Goal: Task Accomplishment & Management: Manage account settings

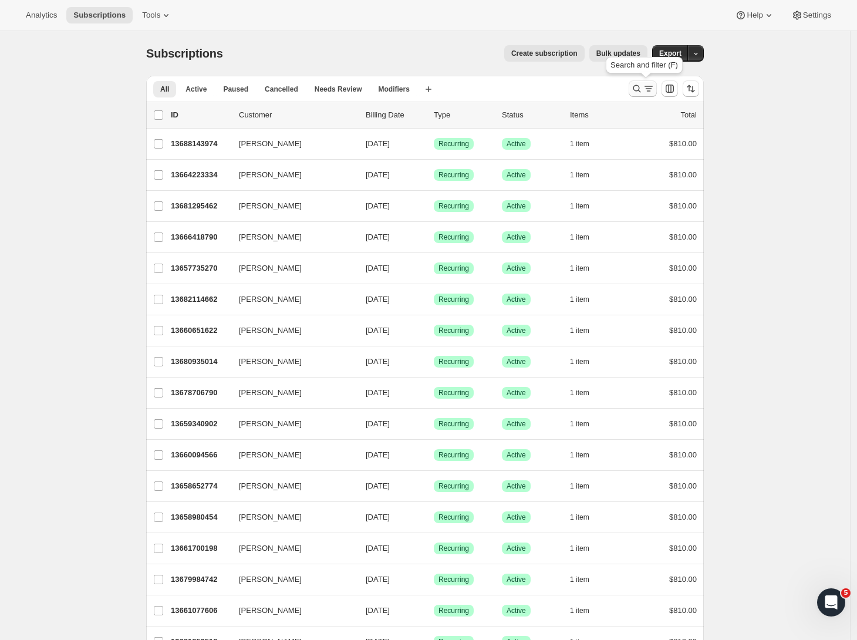
click at [639, 91] on icon "Search and filter results" at bounding box center [637, 89] width 8 height 8
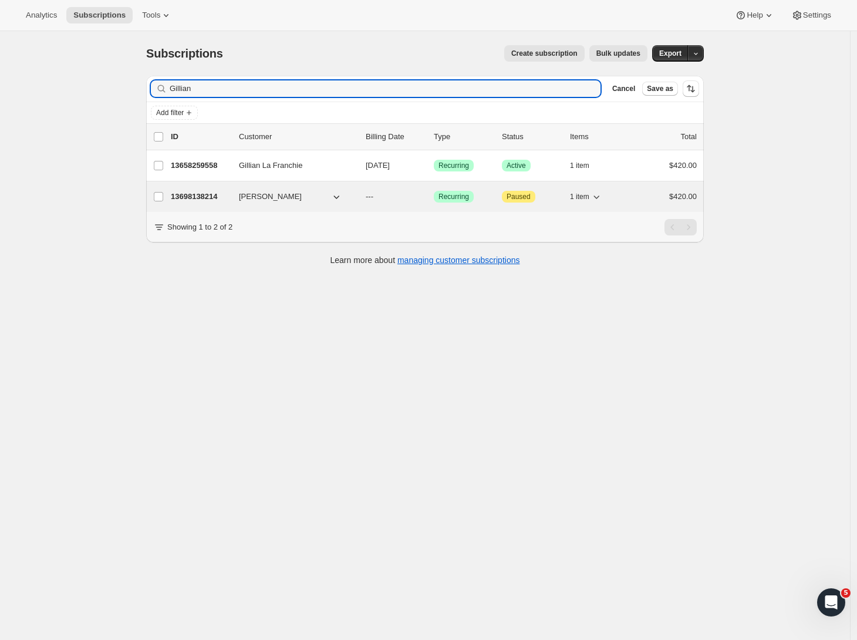
type input "Gillian"
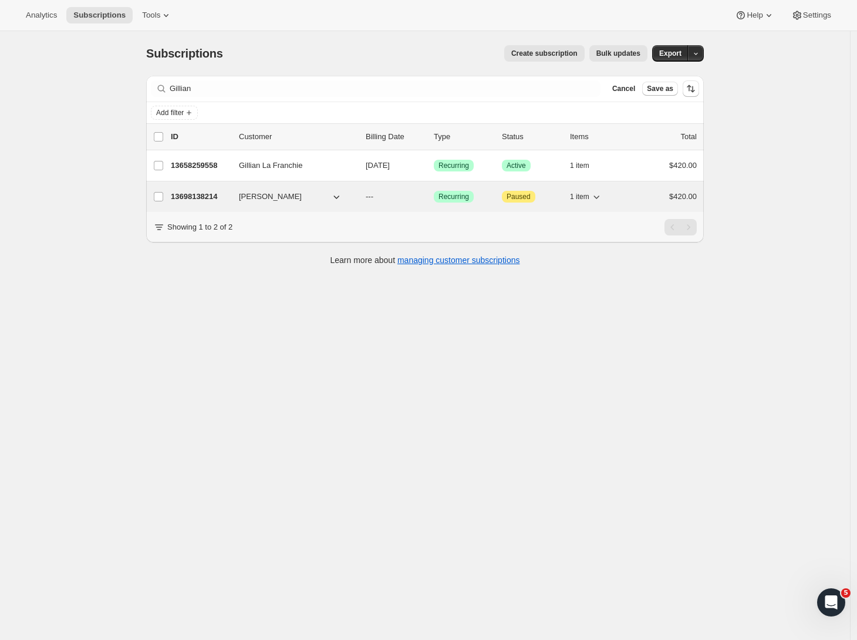
click at [202, 194] on p "13698138214" at bounding box center [200, 197] width 59 height 12
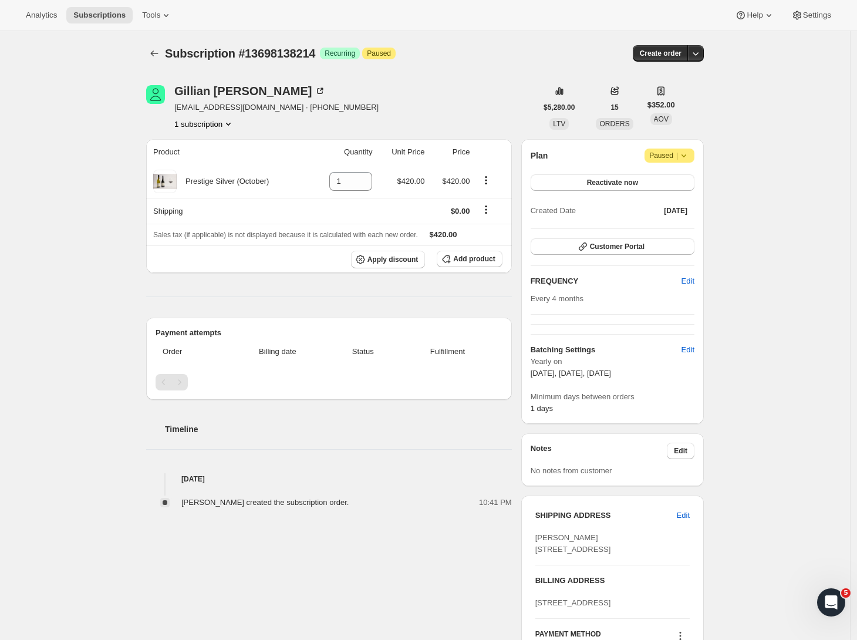
click at [752, 202] on div "Subscription #13698138214. This page is ready Subscription #13698138214 Success…" at bounding box center [425, 449] width 850 height 837
click at [473, 258] on span "Add product" at bounding box center [474, 258] width 42 height 9
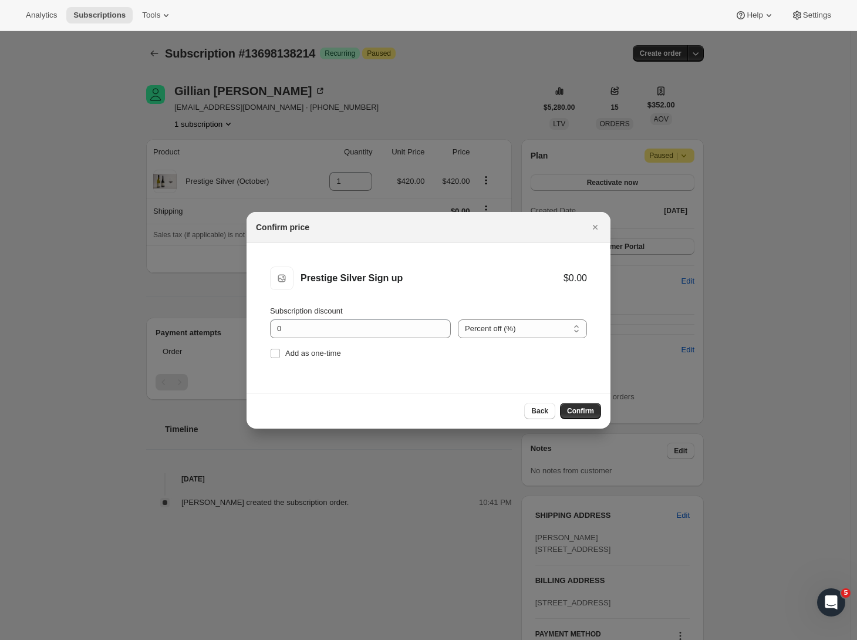
click at [569, 410] on span "Confirm" at bounding box center [580, 410] width 27 height 9
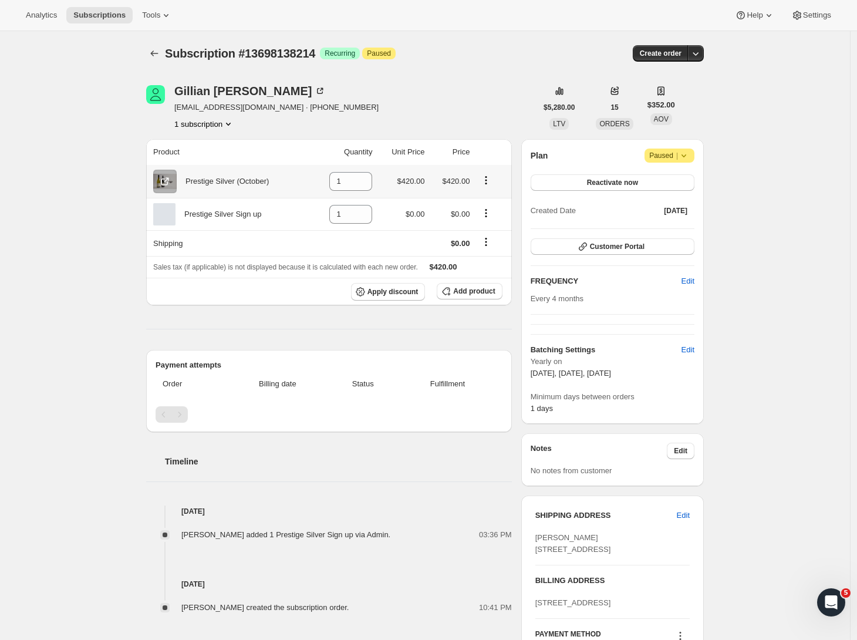
click at [489, 180] on icon "Product actions" at bounding box center [486, 180] width 12 height 12
drag, startPoint x: 490, startPoint y: 107, endPoint x: 486, endPoint y: 97, distance: 11.1
click at [490, 107] on div "Gillian Clark gande00@gmail.com · +6421642079 1 subscription" at bounding box center [341, 107] width 390 height 45
click at [488, 184] on icon "Product actions" at bounding box center [486, 180] width 12 height 12
click at [492, 205] on span "Remove" at bounding box center [482, 204] width 28 height 9
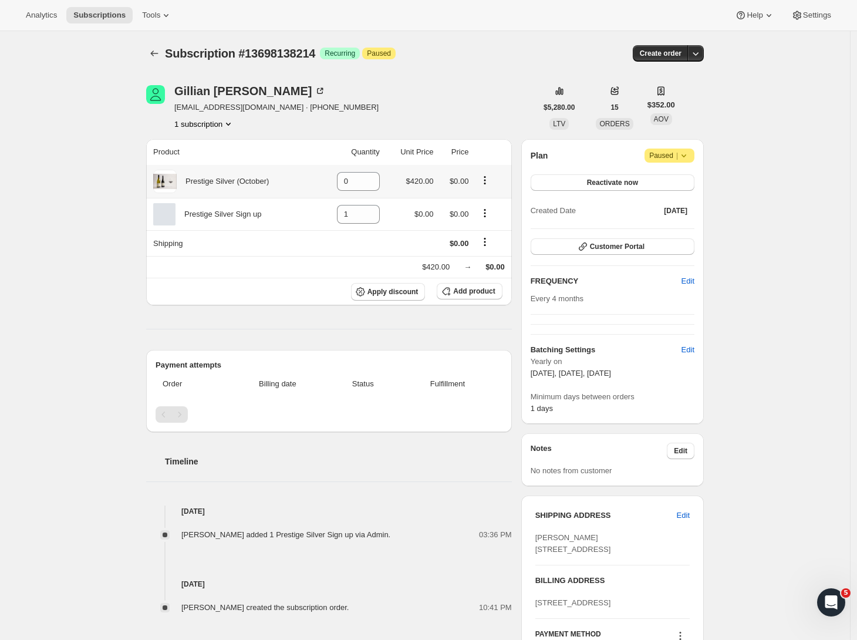
type input "0"
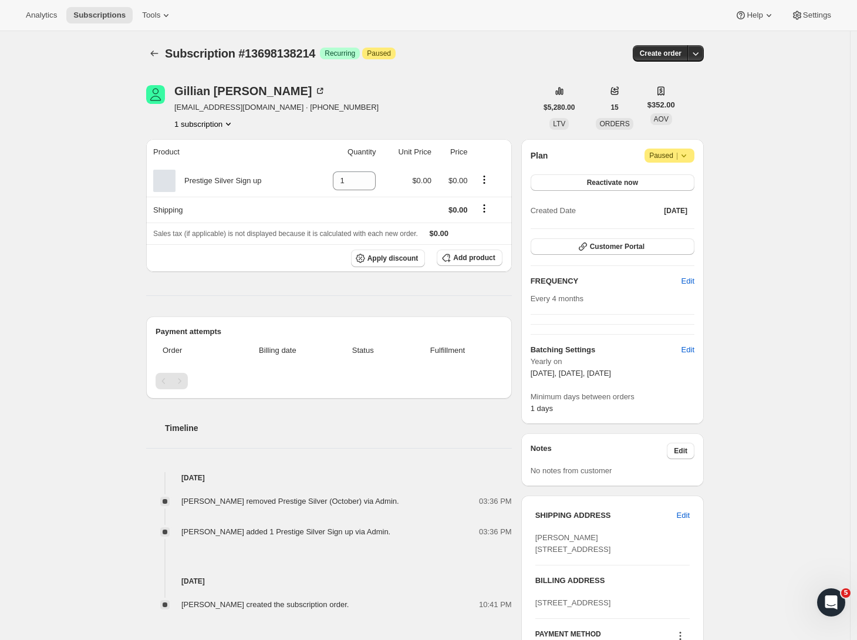
click at [807, 302] on div "Subscription #13698138214. This page is ready Subscription #13698138214 Success…" at bounding box center [425, 449] width 850 height 837
click at [693, 154] on span "Attention Paused |" at bounding box center [669, 155] width 50 height 14
click at [780, 138] on div "Subscription #13698138214. This page is ready Subscription #13698138214 Success…" at bounding box center [425, 449] width 850 height 837
click at [598, 181] on span "Reactivate now" at bounding box center [612, 182] width 51 height 9
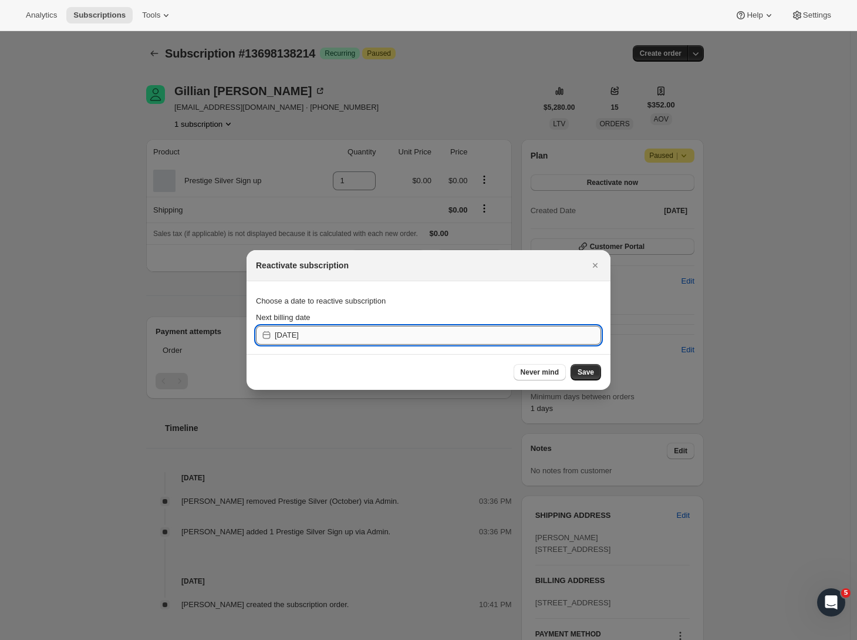
click at [334, 335] on input "2025-09-30" at bounding box center [438, 335] width 326 height 19
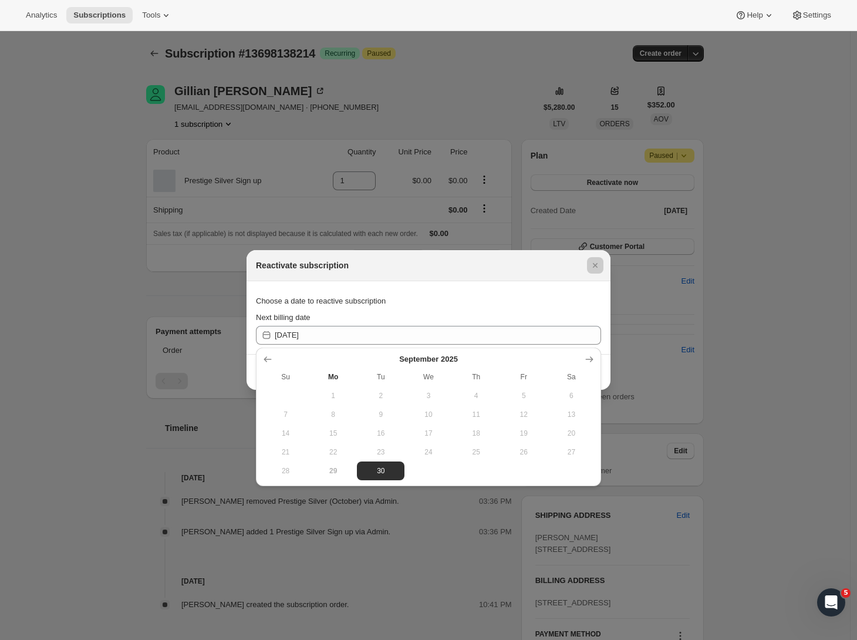
click at [759, 295] on div at bounding box center [428, 320] width 857 height 640
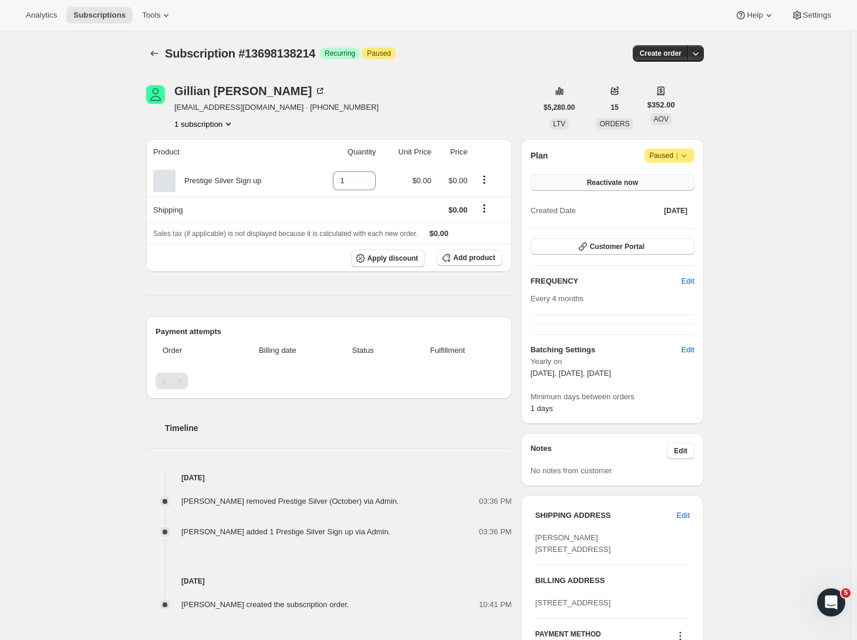
click at [613, 184] on span "Reactivate now" at bounding box center [612, 182] width 51 height 9
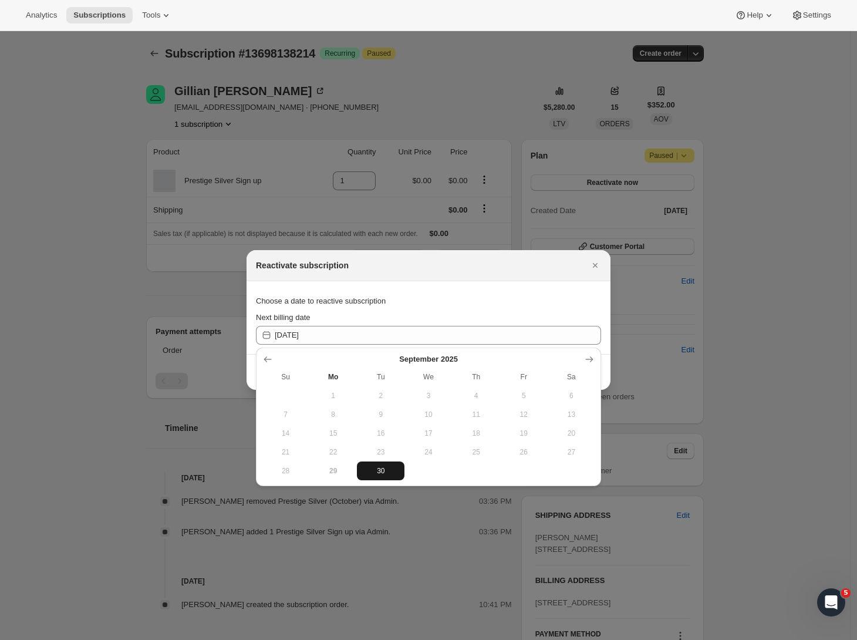
click at [383, 467] on span "30" at bounding box center [380, 470] width 38 height 9
type input "2025-09-29"
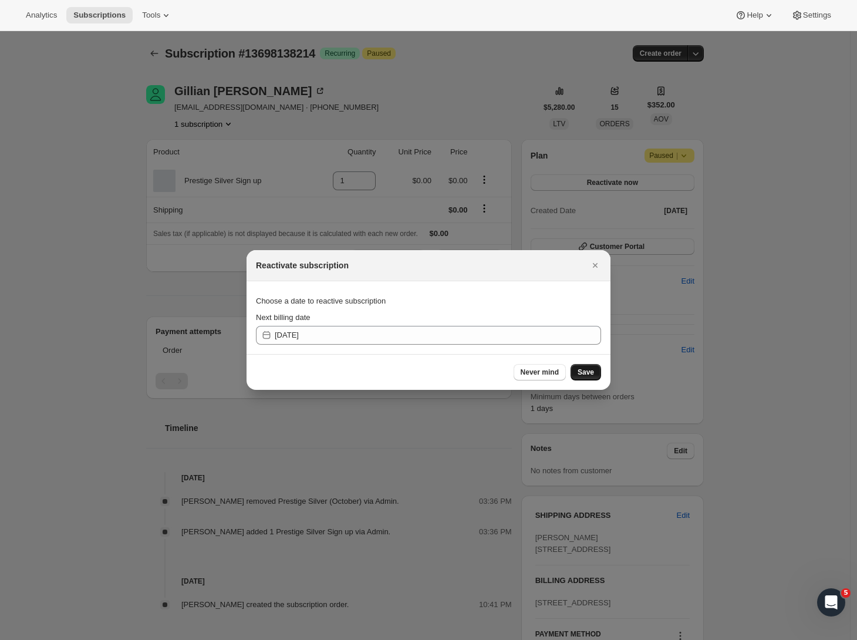
click at [590, 373] on span "Save" at bounding box center [585, 371] width 16 height 9
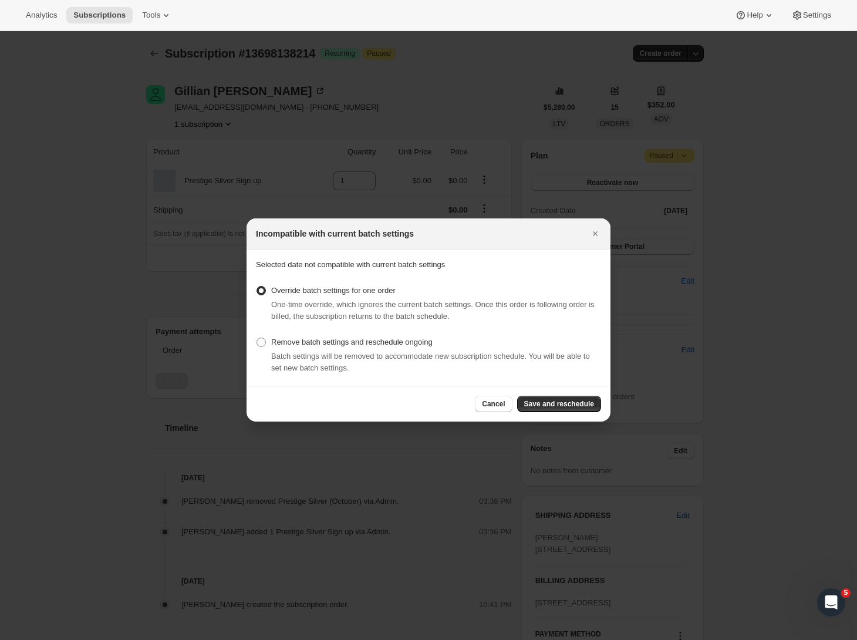
click at [558, 403] on span "Save and reschedule" at bounding box center [559, 403] width 70 height 9
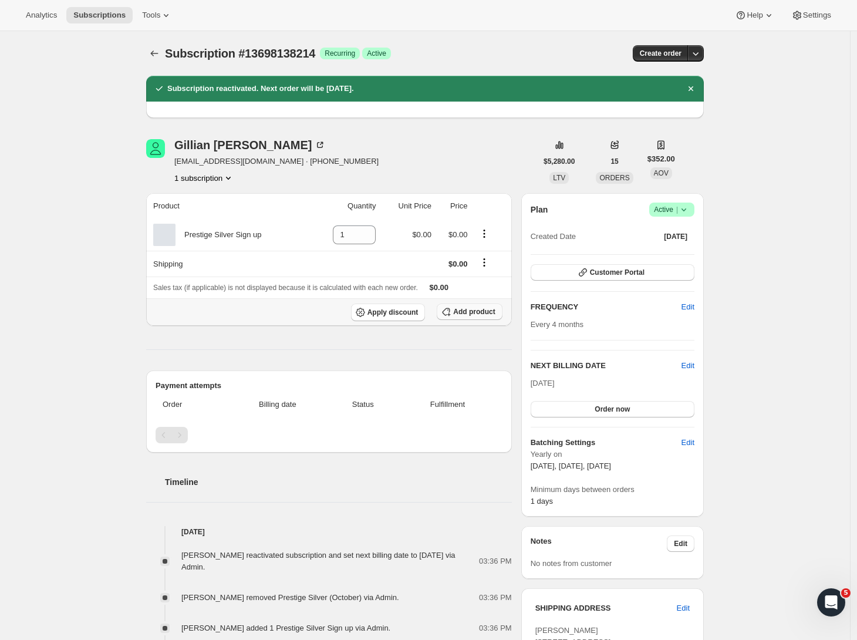
click at [475, 310] on span "Add product" at bounding box center [474, 311] width 42 height 9
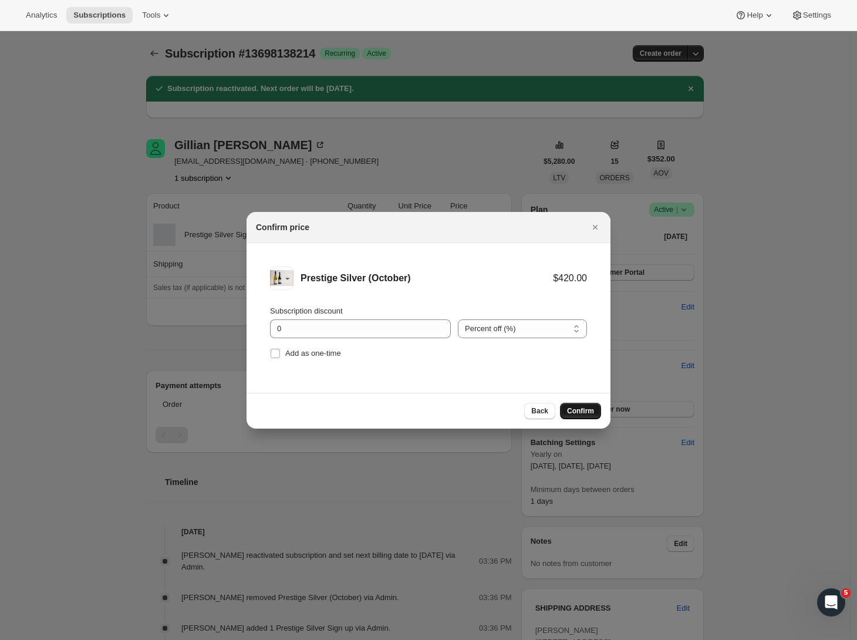
click at [579, 412] on span "Confirm" at bounding box center [580, 410] width 27 height 9
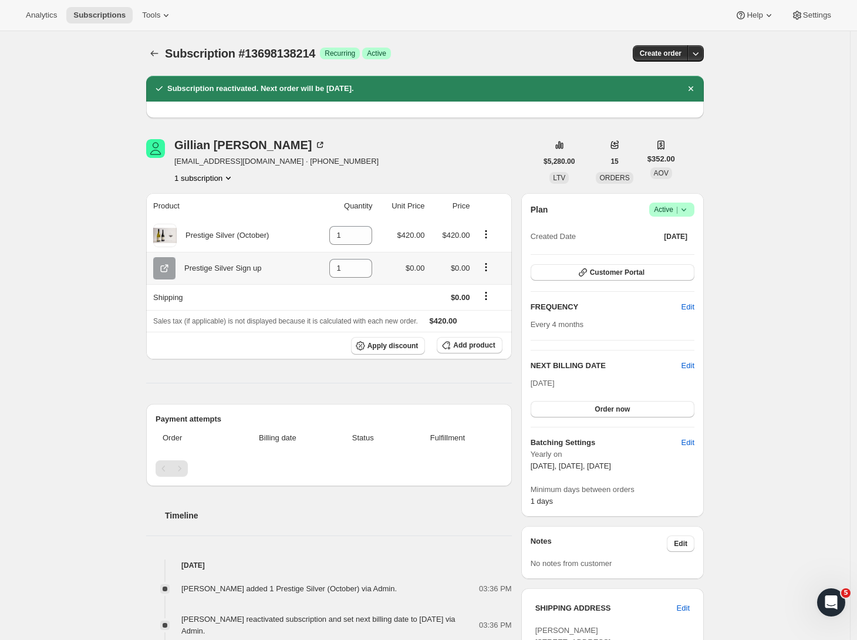
click at [491, 267] on icon "Product actions" at bounding box center [486, 267] width 12 height 12
click at [457, 159] on div "Gillian Clark gande00@gmail.com · +6421642079 1 subscription" at bounding box center [341, 161] width 390 height 45
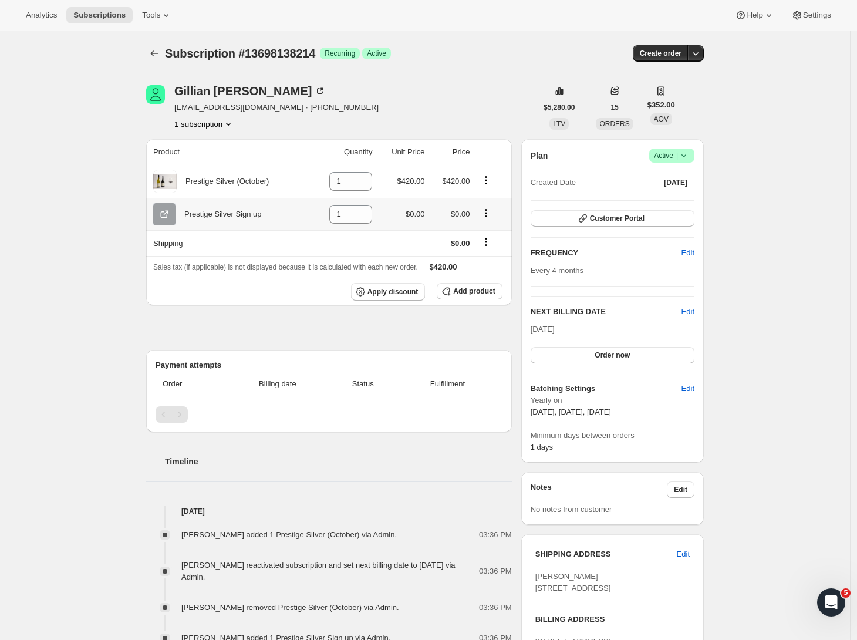
click at [491, 215] on icon "Product actions" at bounding box center [486, 213] width 12 height 12
click at [492, 236] on span "Remove" at bounding box center [482, 236] width 28 height 9
type input "0"
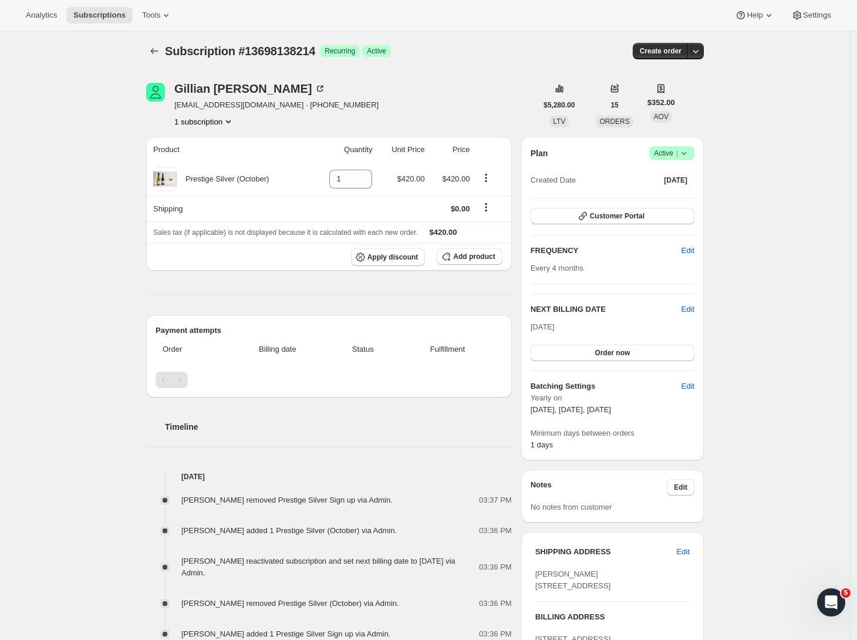
scroll to position [185, 0]
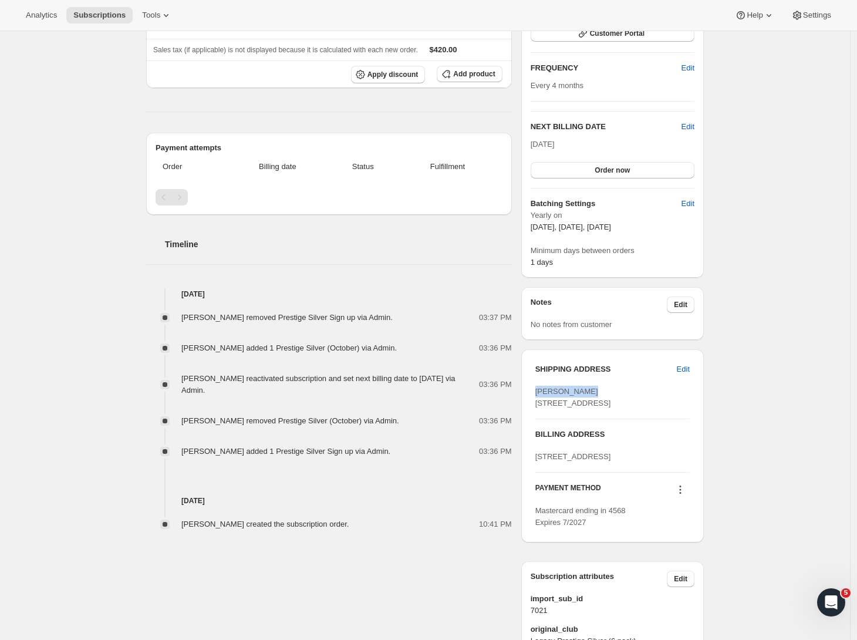
drag, startPoint x: 536, startPoint y: 388, endPoint x: 587, endPoint y: 391, distance: 50.5
click at [587, 391] on div "SHIPPING ADDRESS Edit Gillian Clark 15 Emerald Hill Havelock North , 4130 New Z…" at bounding box center [612, 445] width 182 height 193
copy span "[PERSON_NAME]"
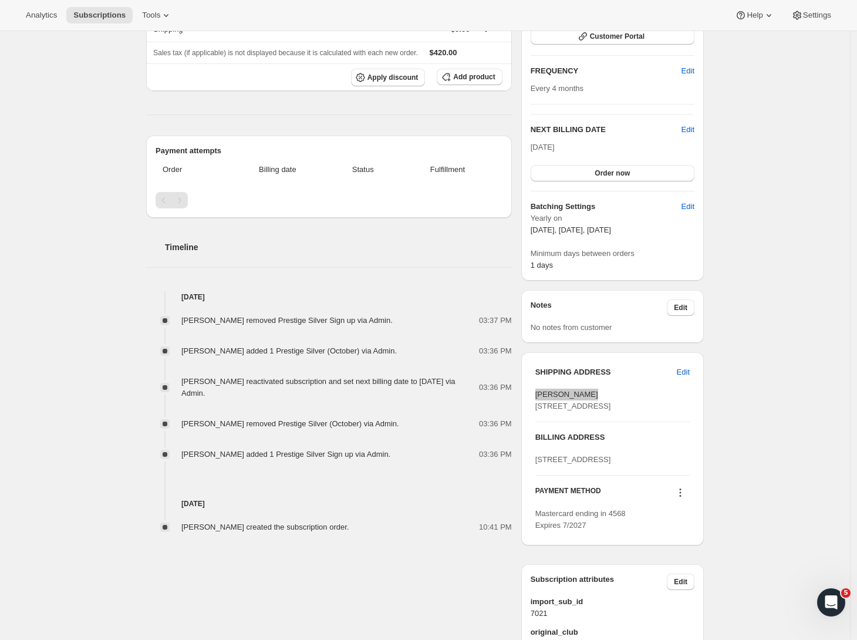
scroll to position [0, 0]
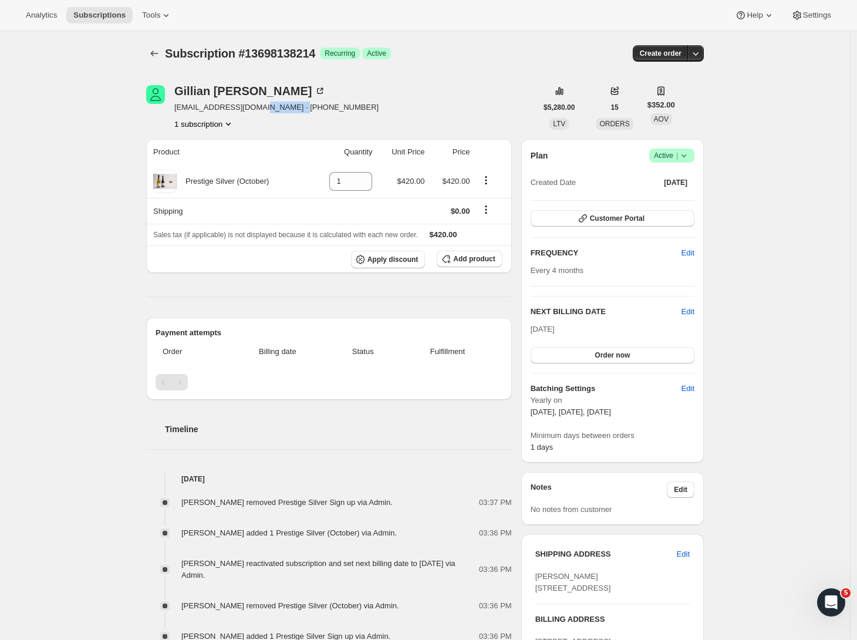
drag, startPoint x: 298, startPoint y: 110, endPoint x: 264, endPoint y: 110, distance: 33.4
click at [264, 110] on div "[PERSON_NAME] [EMAIL_ADDRESS][DOMAIN_NAME] · [PHONE_NUMBER] subscription" at bounding box center [341, 107] width 390 height 45
copy span "6421642079"
drag, startPoint x: 831, startPoint y: 227, endPoint x: 394, endPoint y: 113, distance: 452.3
click at [371, 110] on div "[PERSON_NAME] [EMAIL_ADDRESS][DOMAIN_NAME] · [PHONE_NUMBER] subscription" at bounding box center [341, 107] width 390 height 45
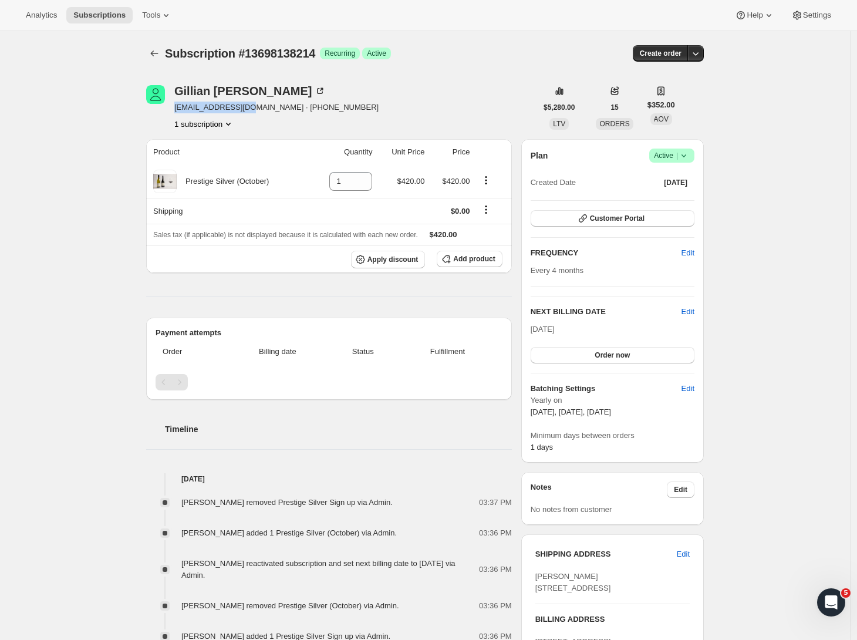
drag, startPoint x: 256, startPoint y: 110, endPoint x: 177, endPoint y: 110, distance: 79.2
click at [177, 110] on div "[PERSON_NAME] [EMAIL_ADDRESS][DOMAIN_NAME] · [PHONE_NUMBER] subscription" at bounding box center [341, 107] width 390 height 45
copy span "gande00@gmail.com"
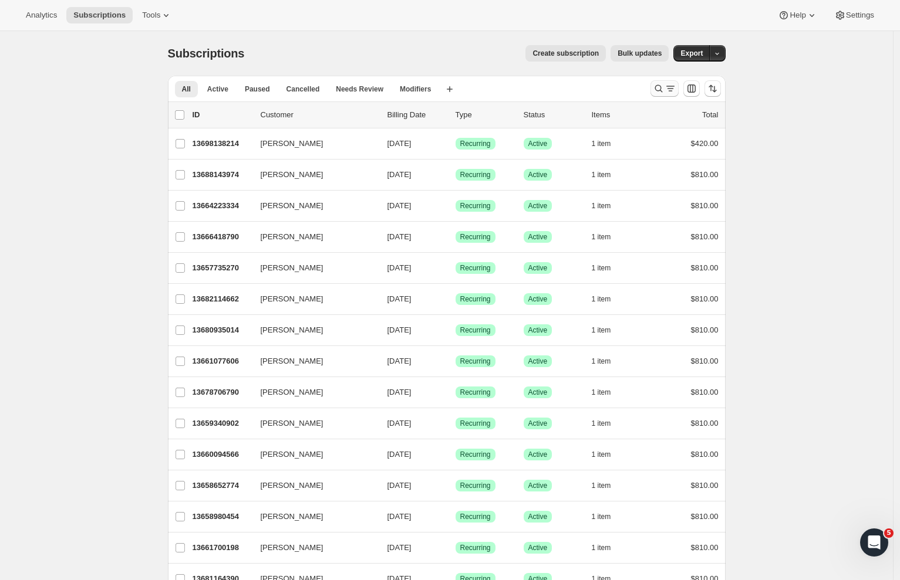
click at [657, 90] on icon "Search and filter results" at bounding box center [659, 89] width 12 height 12
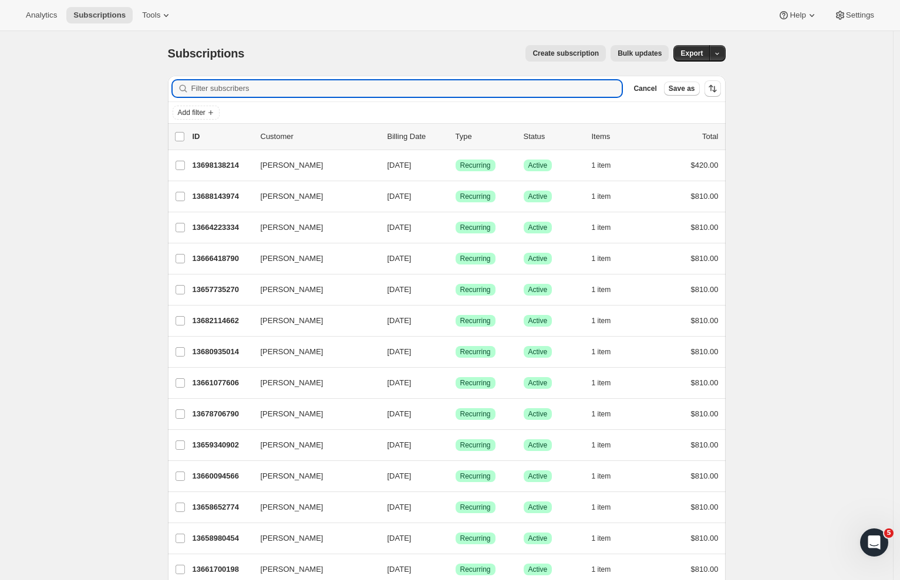
paste input "Angela Neal"
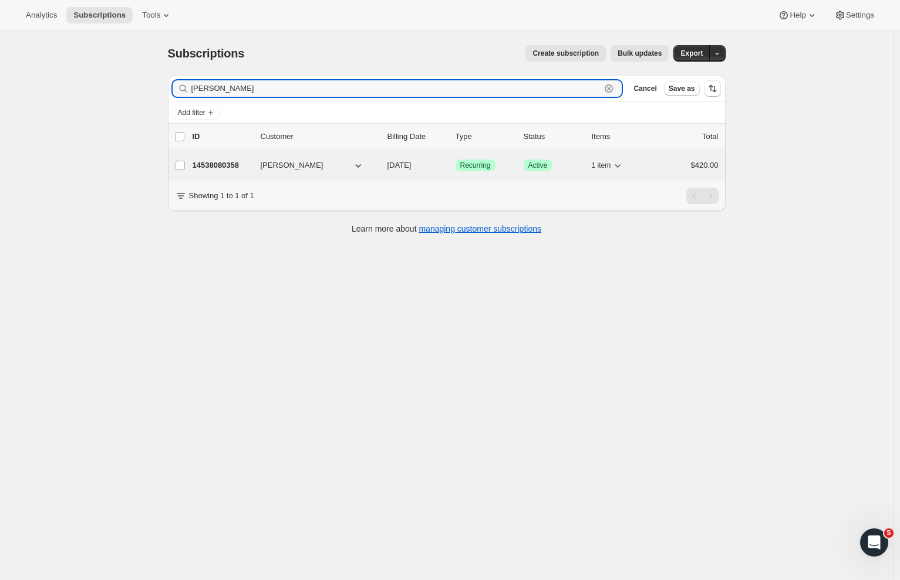
type input "Angela Neal"
click at [230, 168] on p "14538080358" at bounding box center [221, 166] width 59 height 12
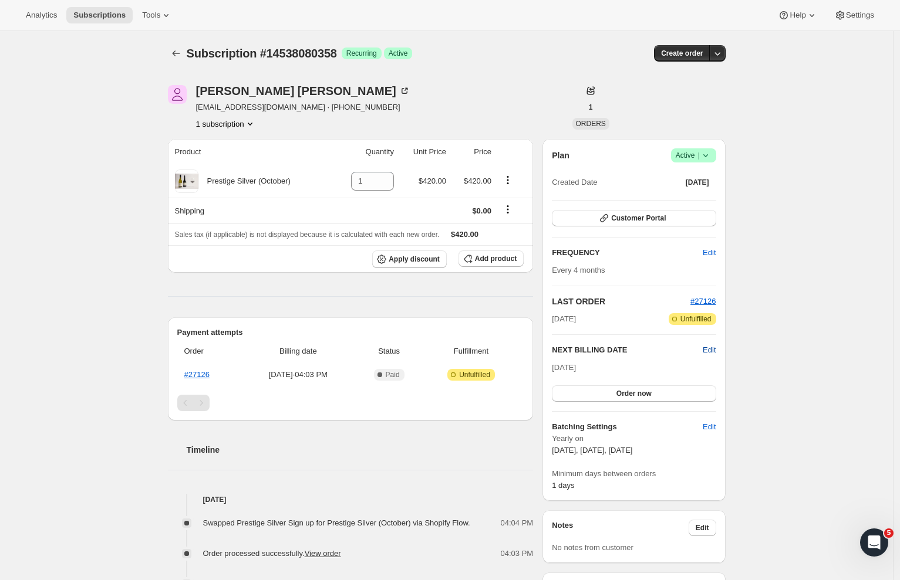
click at [711, 350] on span "Edit" at bounding box center [708, 350] width 13 height 12
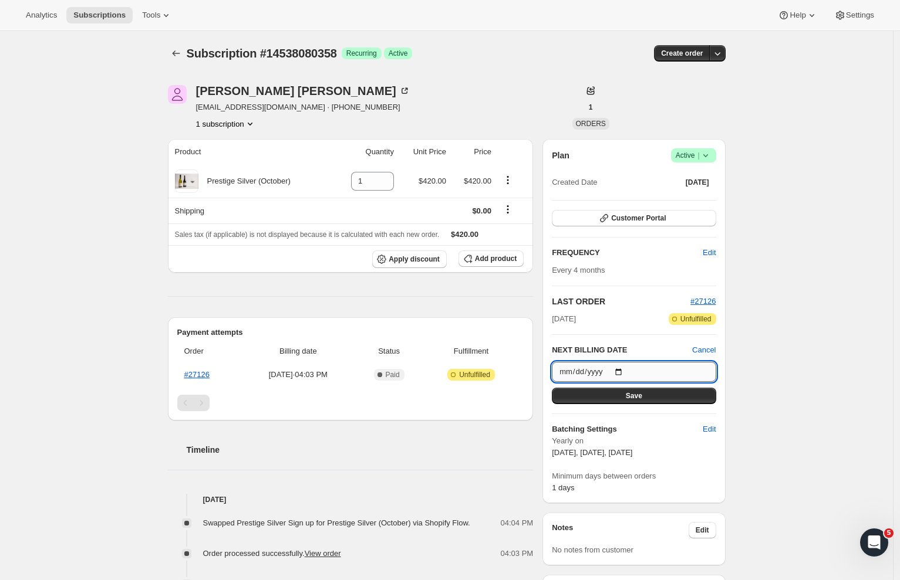
click at [628, 373] on input "2026-02-08" at bounding box center [634, 372] width 164 height 20
type input "2025-10-08"
click at [675, 398] on button "Save" at bounding box center [634, 396] width 164 height 16
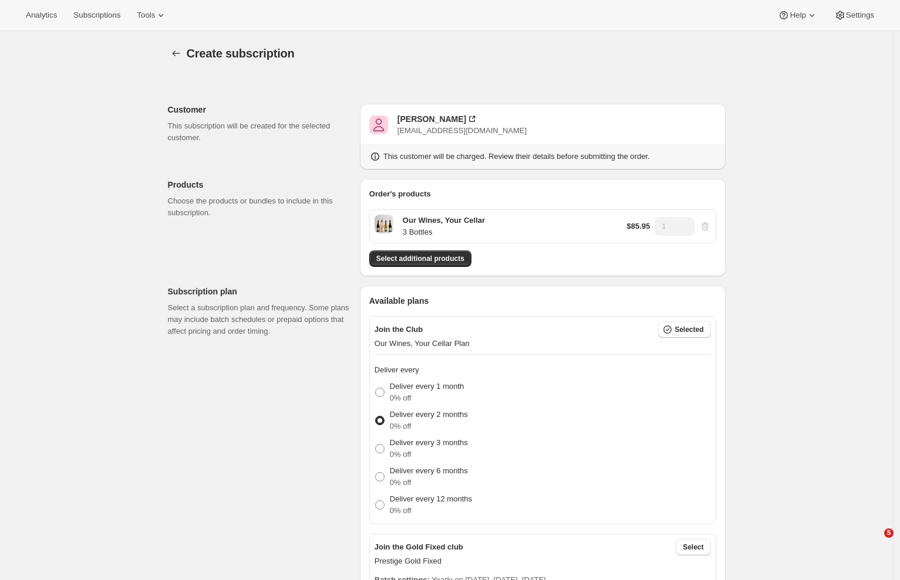
select select "associate-0"
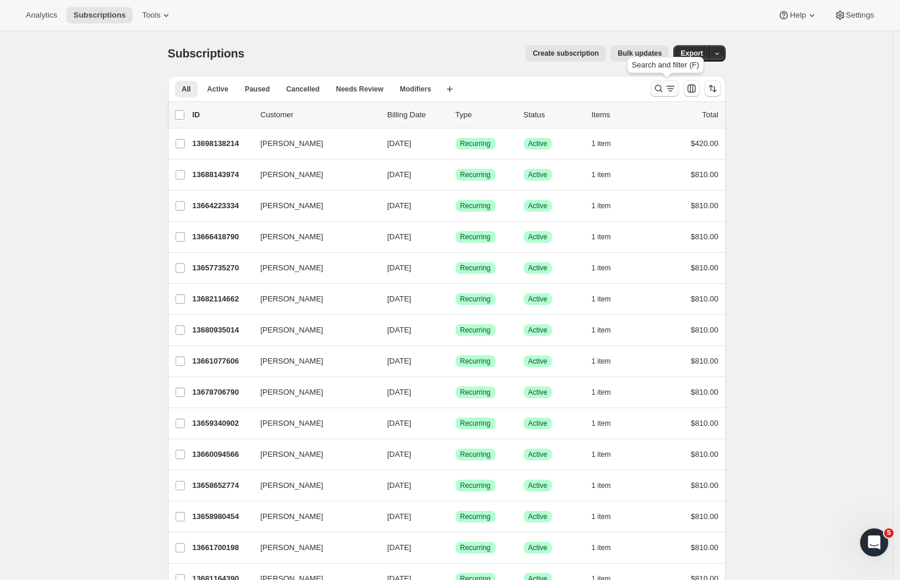
click at [672, 93] on icon "Search and filter results" at bounding box center [670, 89] width 12 height 12
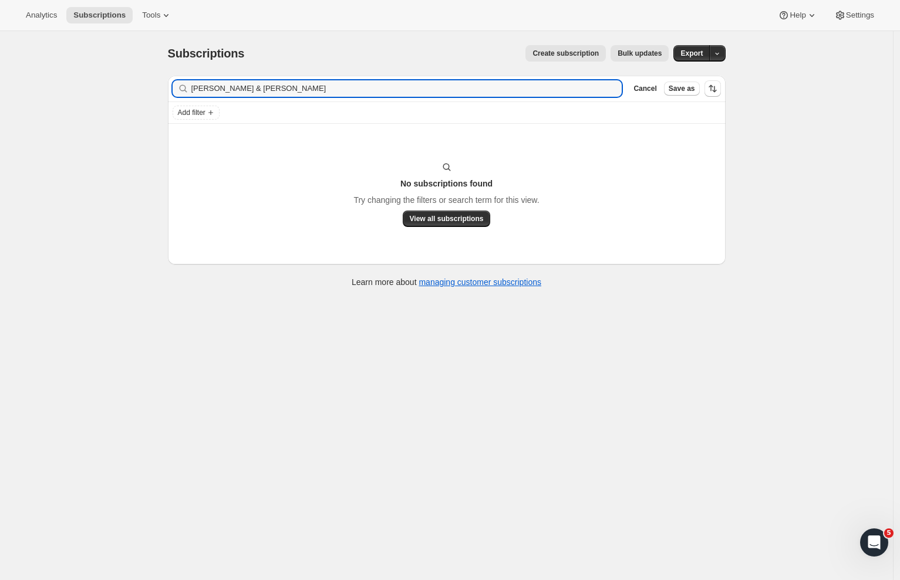
drag, startPoint x: 255, startPoint y: 87, endPoint x: 162, endPoint y: 93, distance: 92.9
click at [162, 93] on div "Filter subscribers Doug & Shelagh Hansen Clear Cancel Save as Add filter No sub…" at bounding box center [441, 183] width 567 height 234
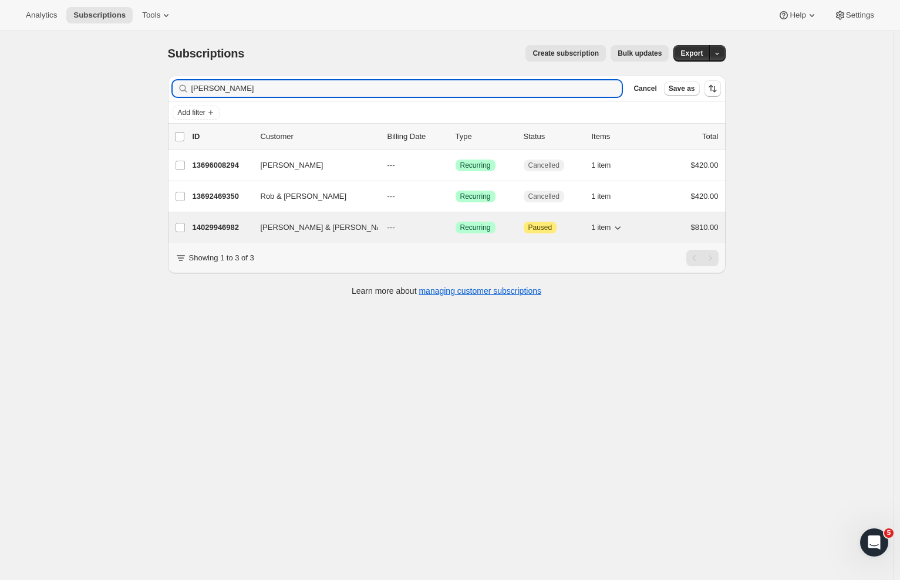
type input "Hansen"
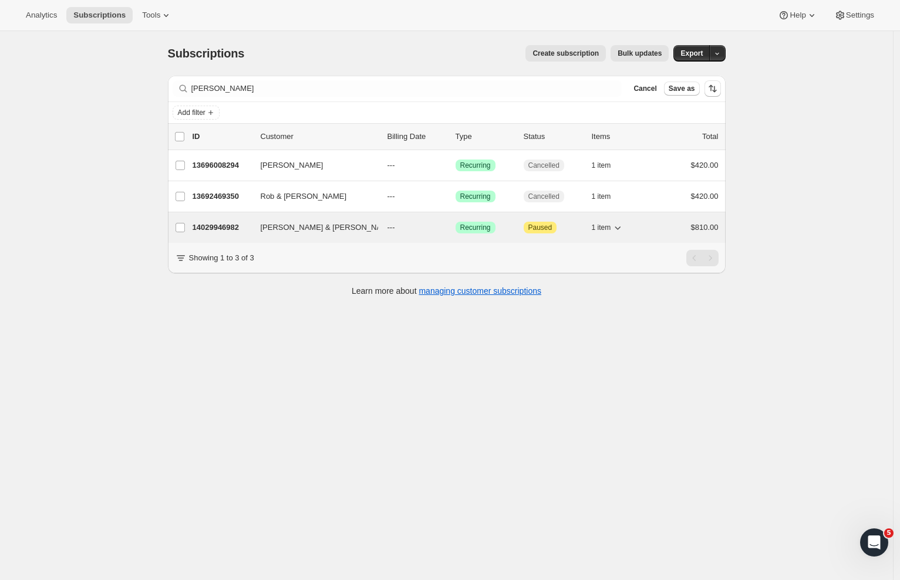
click at [213, 225] on p "14029946982" at bounding box center [221, 228] width 59 height 12
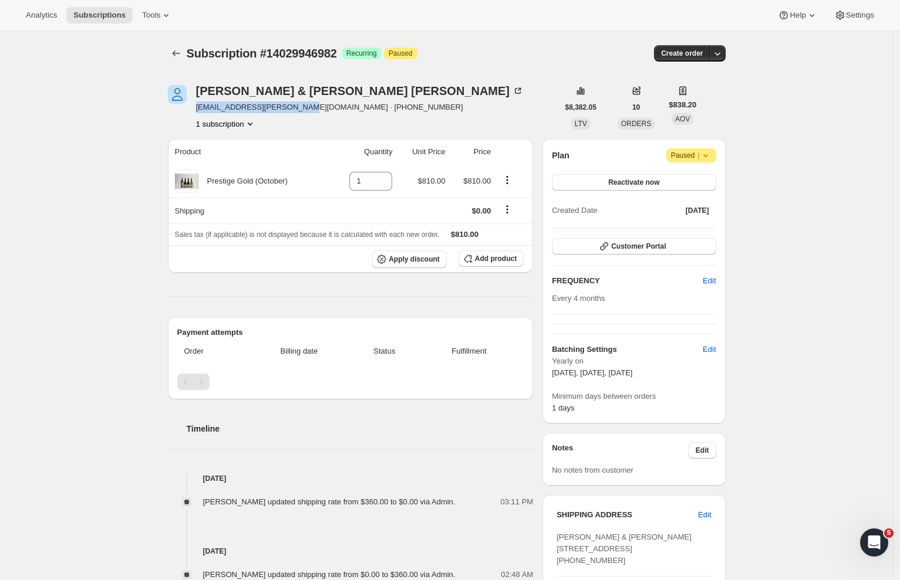
drag, startPoint x: 197, startPoint y: 108, endPoint x: 307, endPoint y: 111, distance: 110.4
click at [307, 111] on div "Doug & Shelagh Hansen macaulay.shelagh@gmail.com · +14257492458 1 subscription" at bounding box center [363, 107] width 390 height 45
copy span "macaulay.shelagh@gmail.com"
click at [48, 97] on div "Subscription #14029946982. This page is ready Subscription #14029946982 Success…" at bounding box center [446, 461] width 893 height 860
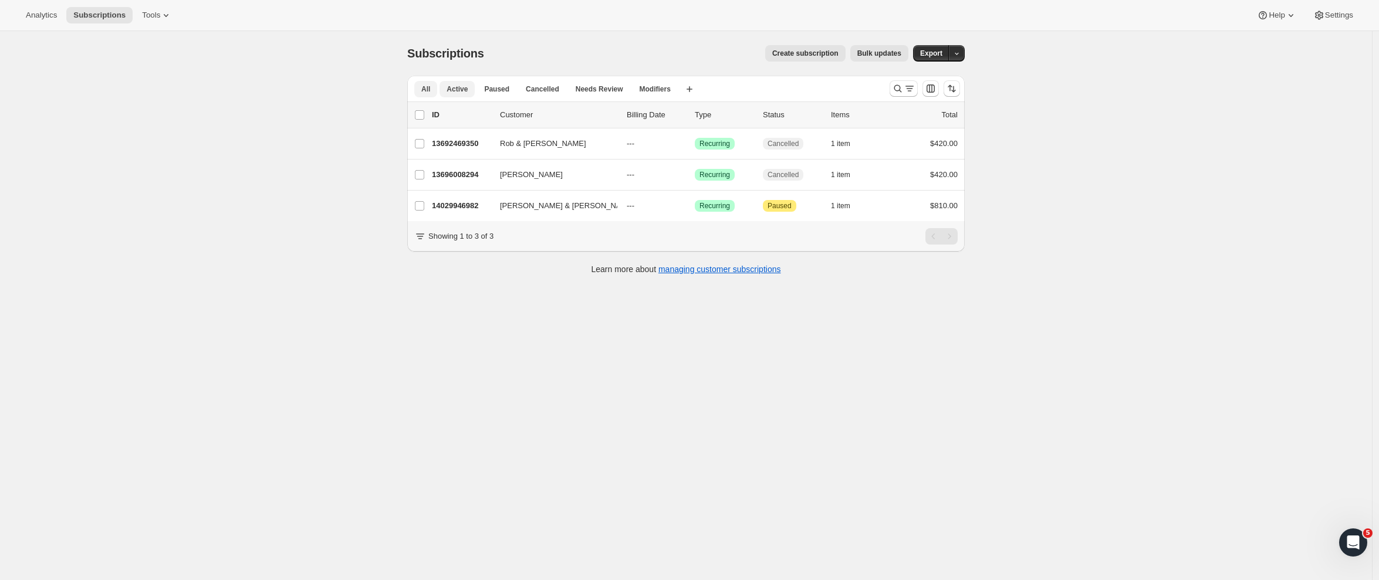
click at [468, 86] on span "Active" at bounding box center [457, 88] width 21 height 9
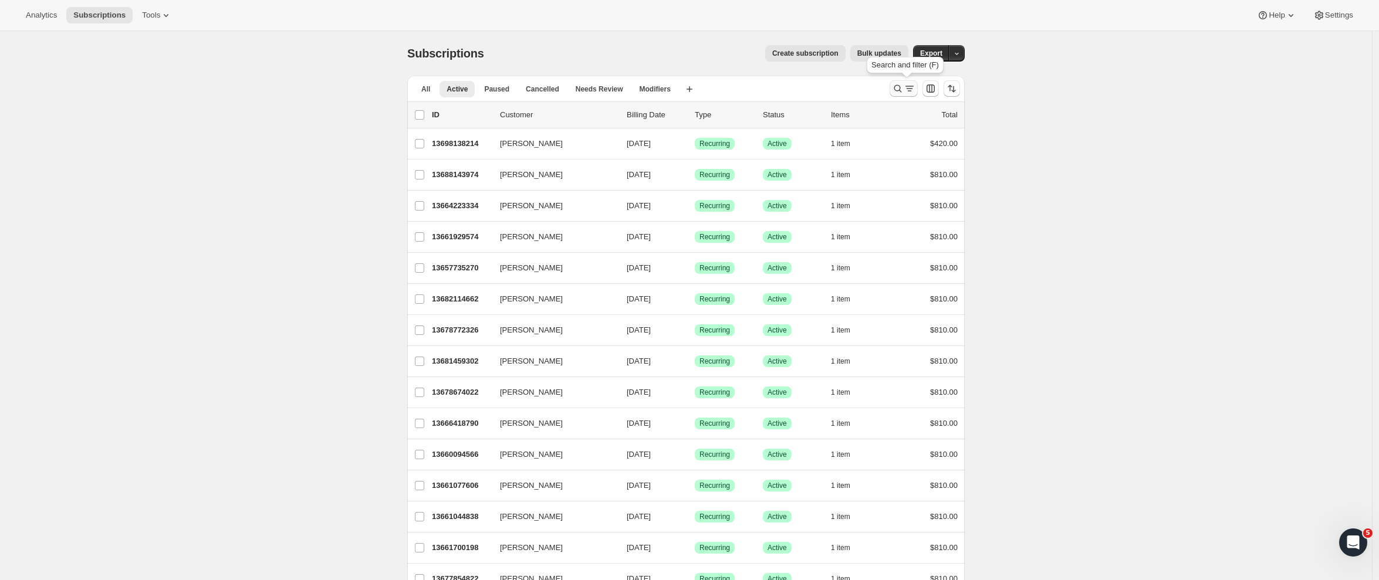
click at [904, 85] on icon "Search and filter results" at bounding box center [898, 89] width 12 height 12
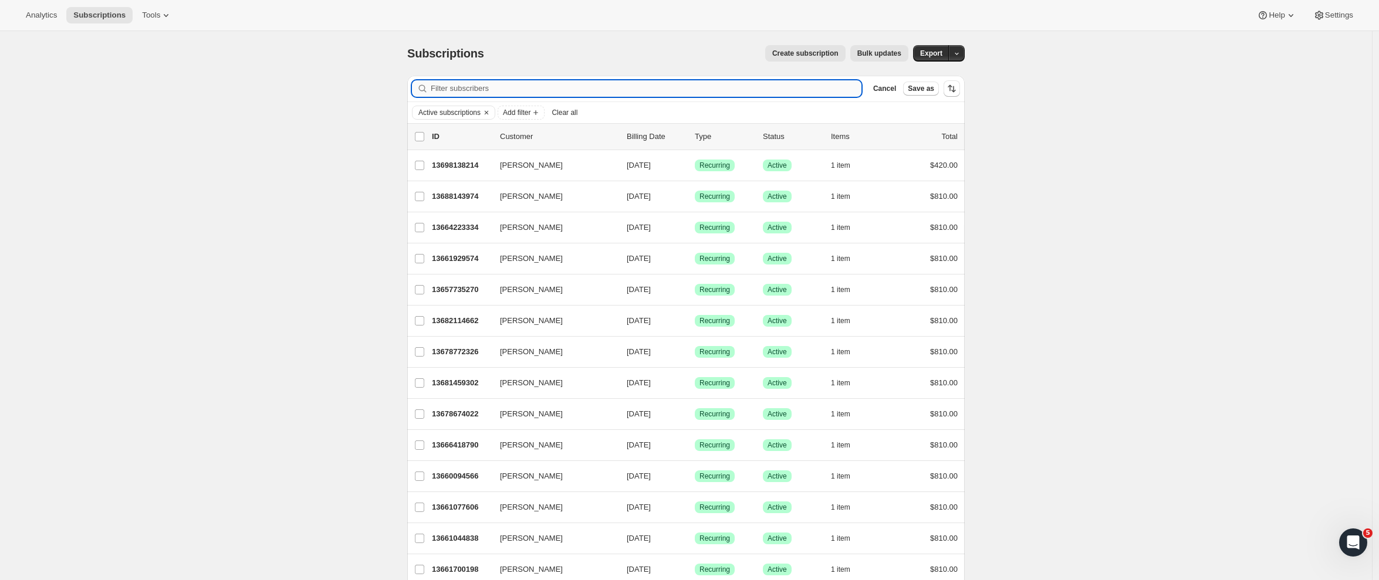
click at [444, 92] on input "Filter subscribers" at bounding box center [646, 88] width 431 height 16
paste input "[PERSON_NAME]"
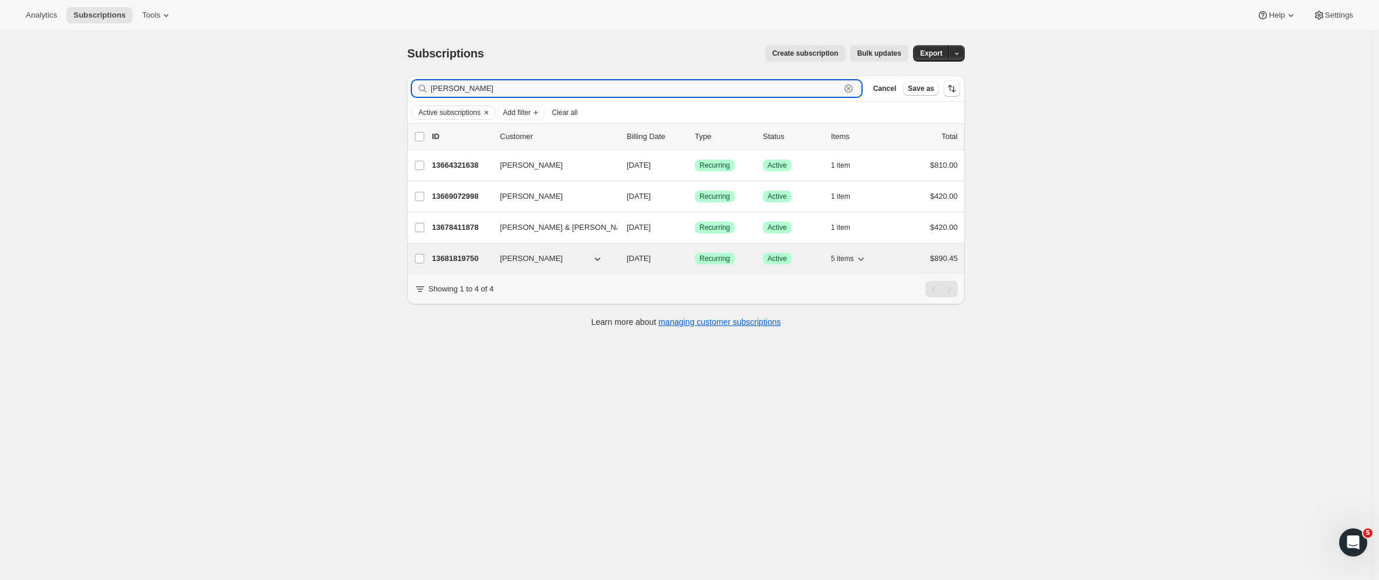
type input "[PERSON_NAME]"
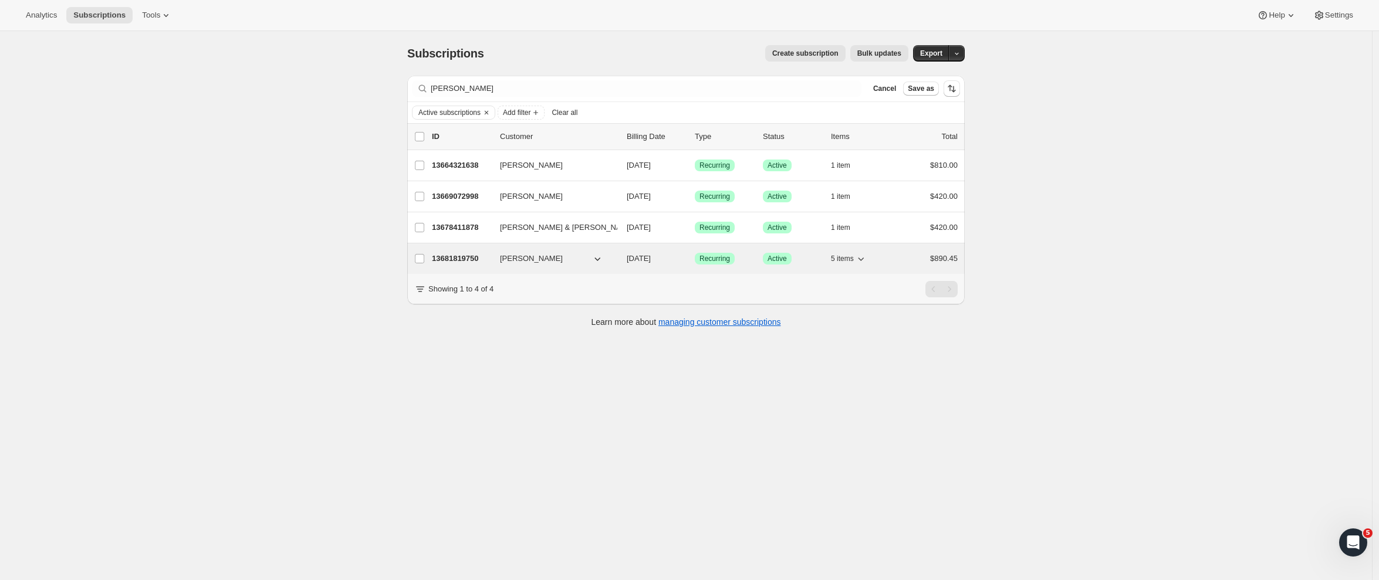
click at [448, 258] on p "13681819750" at bounding box center [461, 259] width 59 height 12
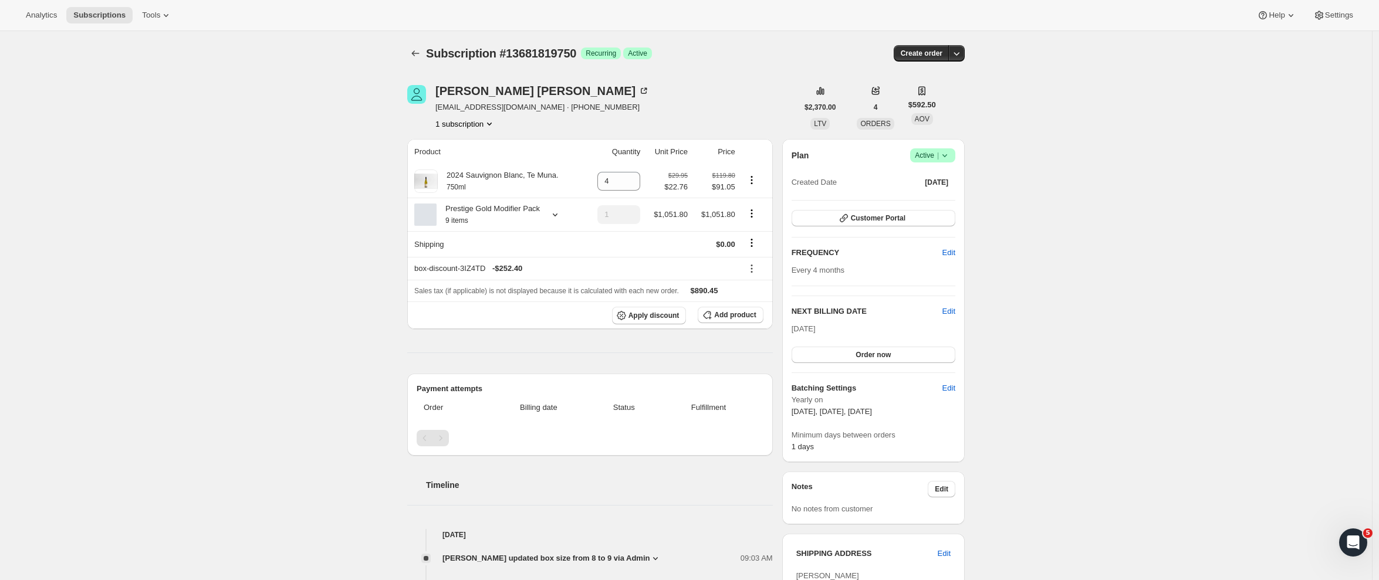
click at [562, 227] on div "Prestige Gold Modifier Pack 9 items" at bounding box center [498, 214] width 168 height 23
click at [561, 221] on icon at bounding box center [555, 215] width 12 height 12
click at [499, 368] on span "Edit box" at bounding box center [490, 367] width 28 height 9
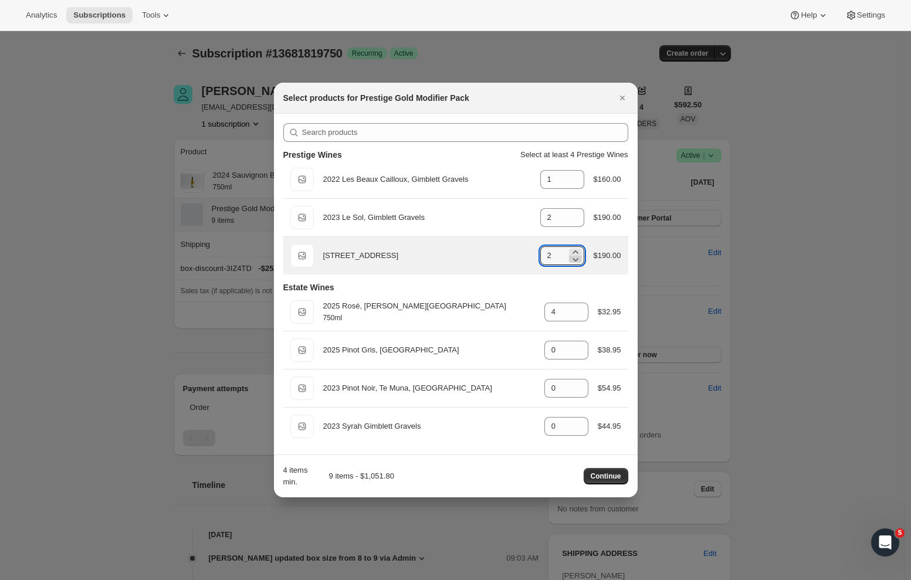
click at [575, 261] on icon ":res:" at bounding box center [576, 259] width 12 height 12
type input "1"
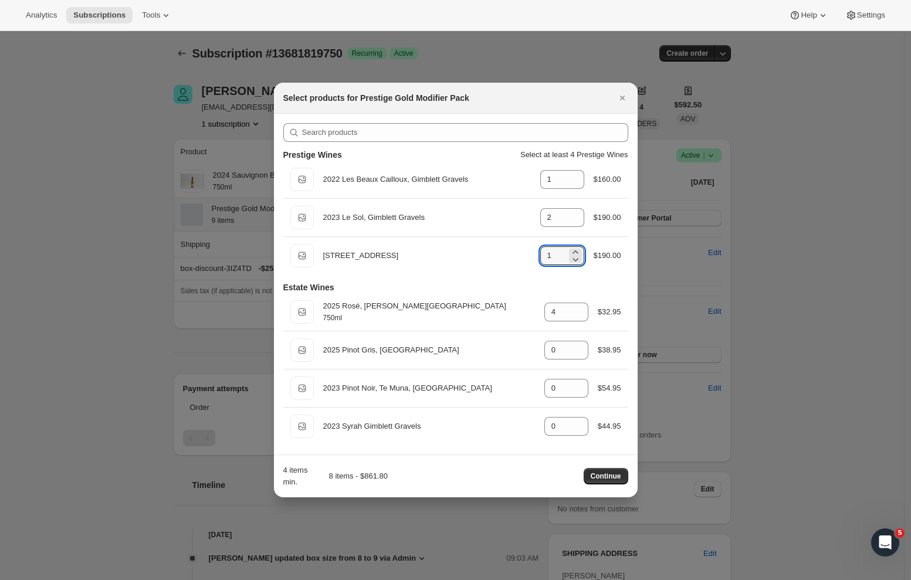
click at [602, 481] on span "Continue" at bounding box center [606, 476] width 31 height 9
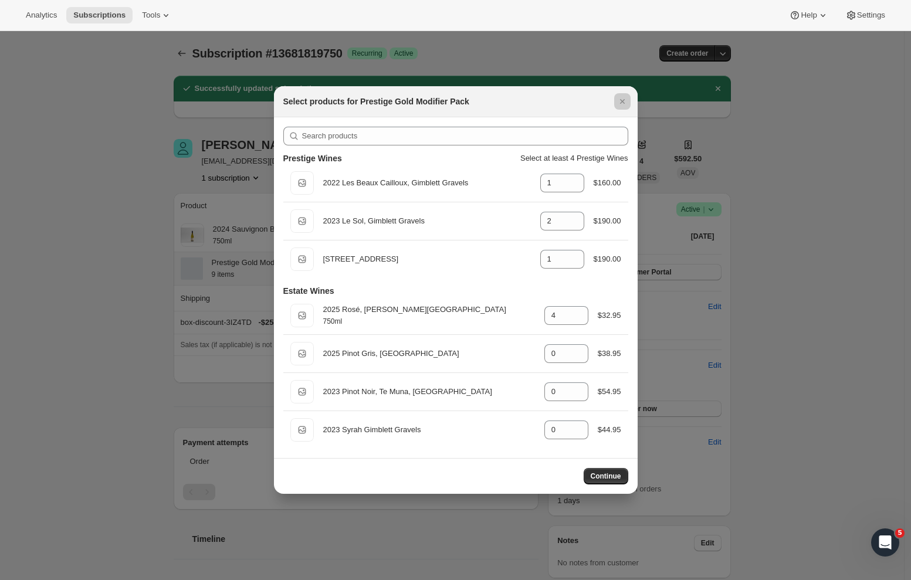
click at [118, 270] on div at bounding box center [455, 290] width 911 height 580
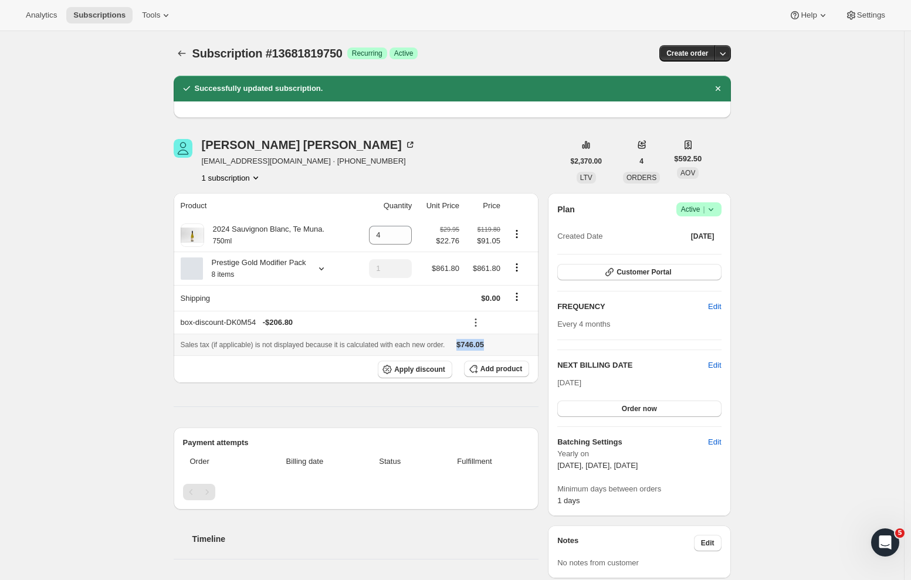
drag, startPoint x: 522, startPoint y: 361, endPoint x: 481, endPoint y: 361, distance: 41.7
click at [481, 351] on div "Sales tax (if applicable) is not displayed because it is calculated with each n…" at bounding box center [356, 345] width 351 height 12
copy span "$746.05"
click at [324, 275] on icon at bounding box center [322, 269] width 12 height 12
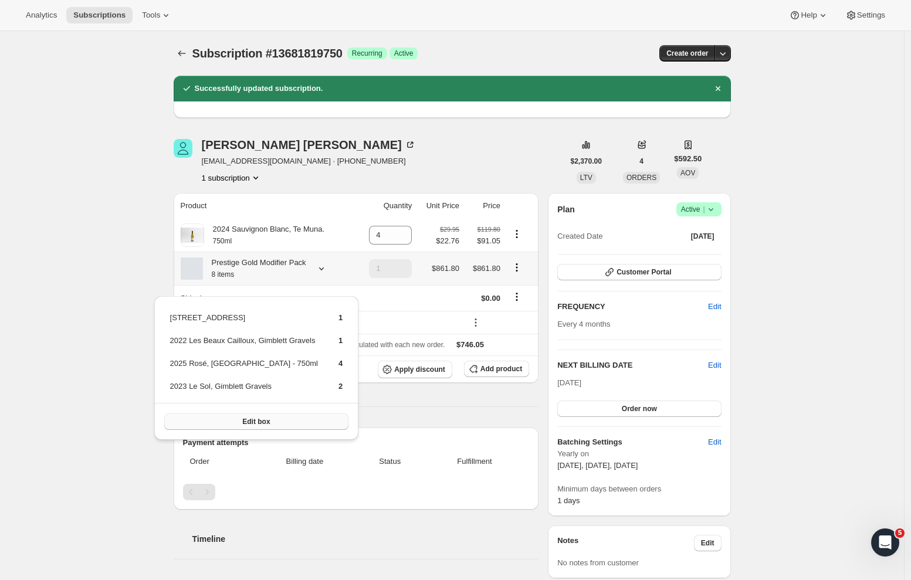
click at [255, 424] on span "Edit box" at bounding box center [256, 421] width 28 height 9
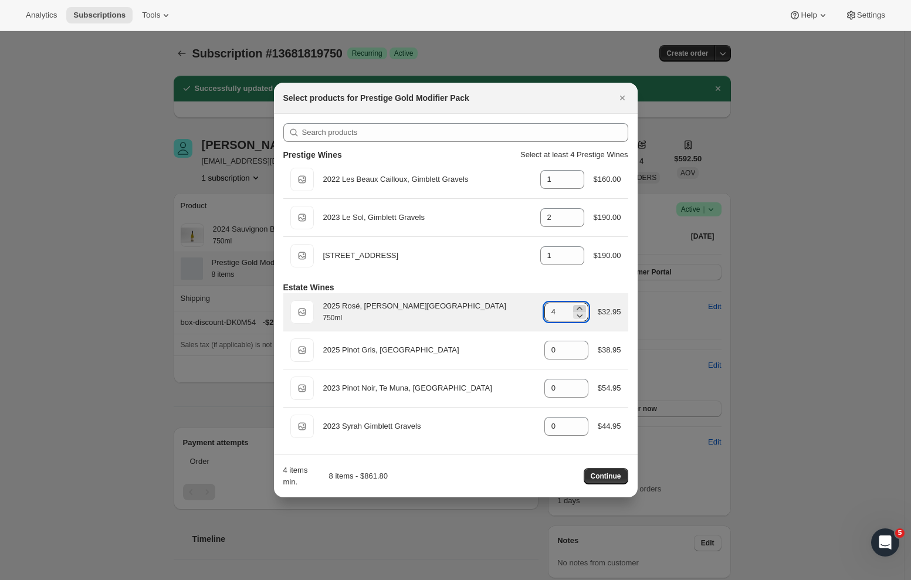
click at [580, 308] on icon ":rle:" at bounding box center [580, 309] width 12 height 12
type input "5"
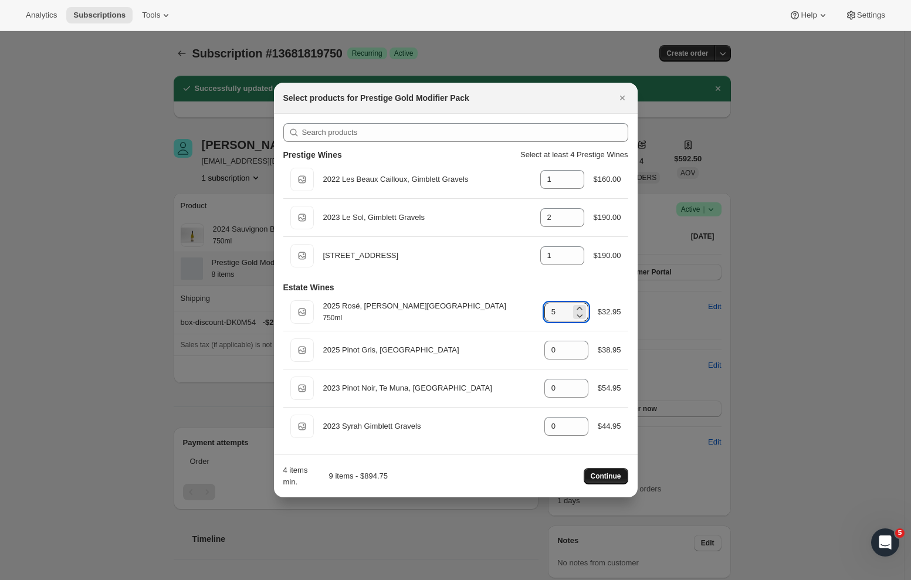
click at [614, 479] on span "Continue" at bounding box center [606, 476] width 31 height 9
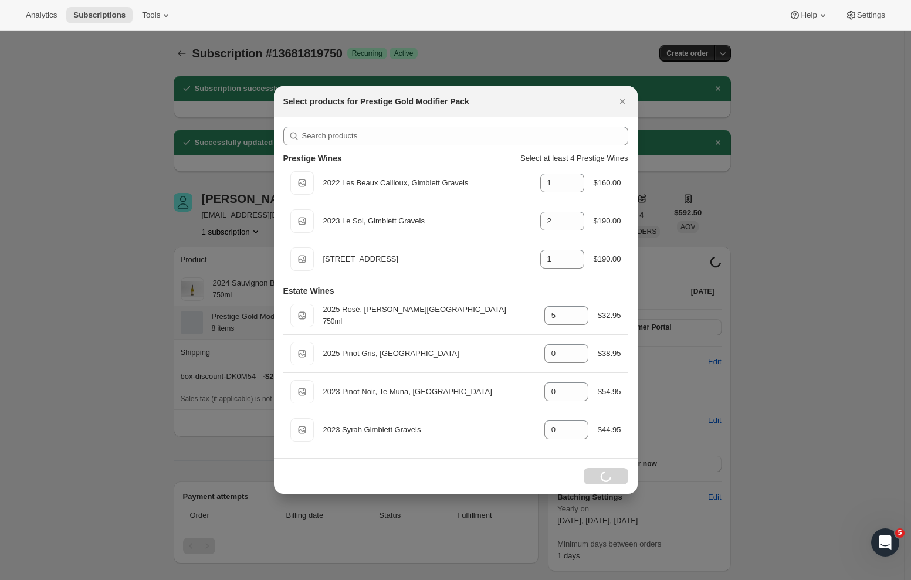
click at [146, 293] on div at bounding box center [455, 290] width 911 height 580
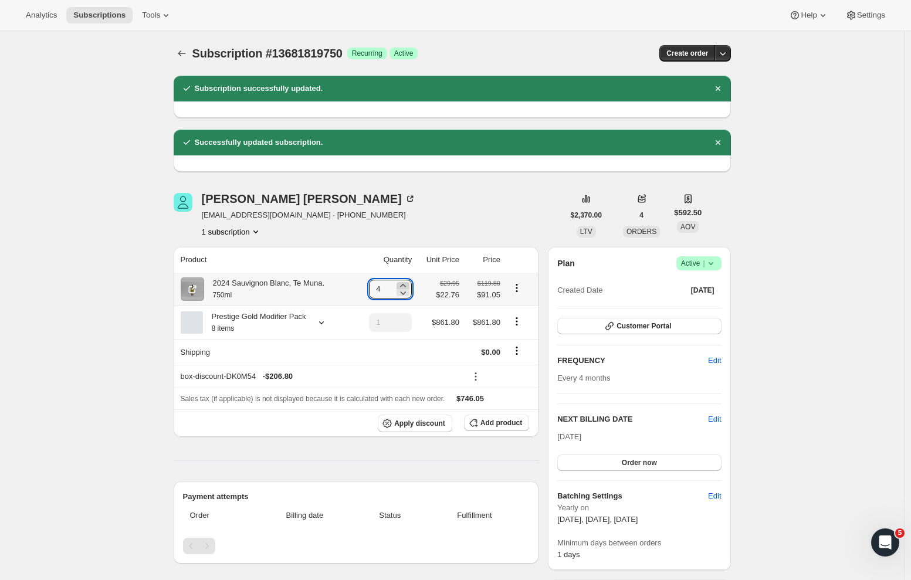
click at [407, 285] on icon at bounding box center [403, 286] width 12 height 12
type input "5"
click at [405, 285] on icon at bounding box center [402, 285] width 5 height 3
type input "5"
